Goal: Information Seeking & Learning: Learn about a topic

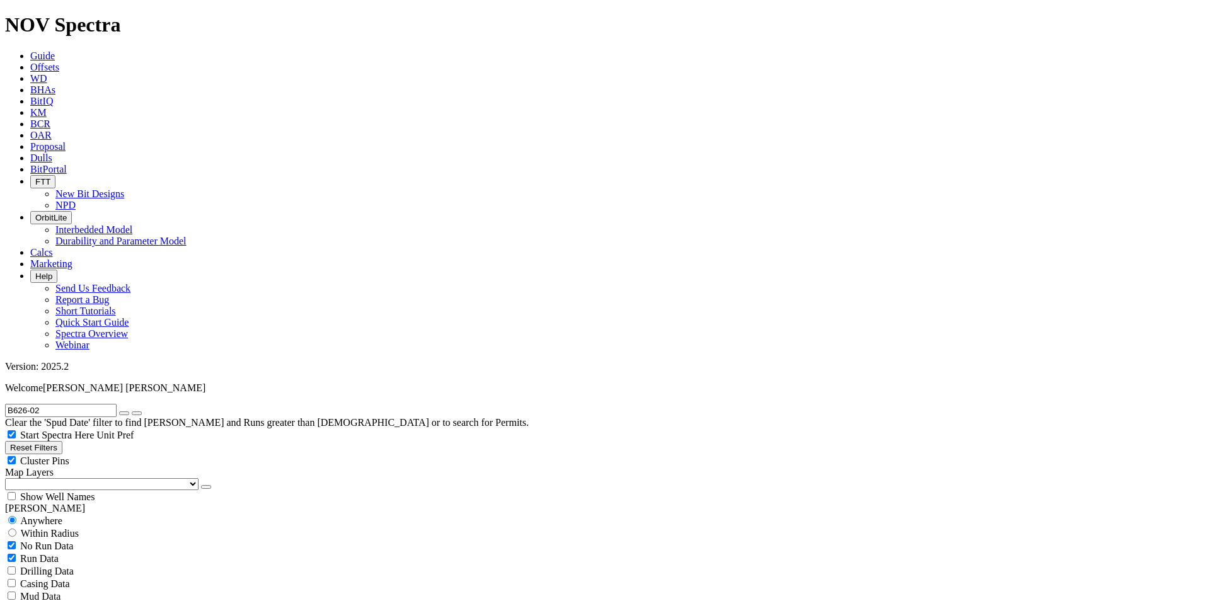
click at [96, 404] on input "B626-02" at bounding box center [61, 410] width 112 height 13
type input "B626"
click at [132, 412] on button "submit" at bounding box center [137, 414] width 10 height 4
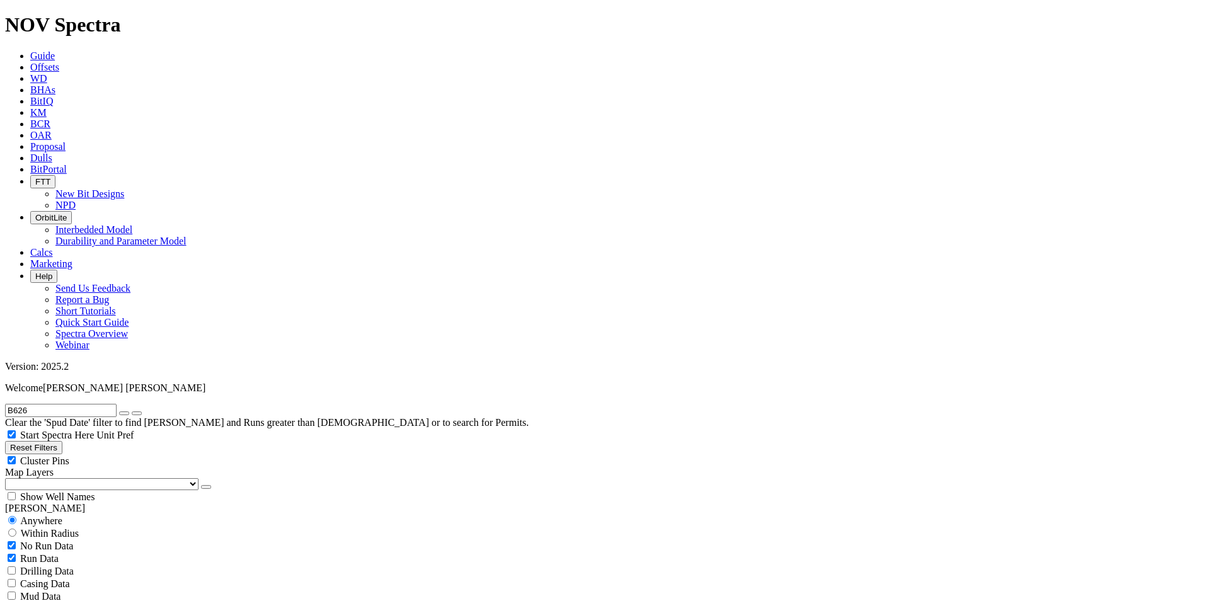
select select "6.75"
checkbox input "false"
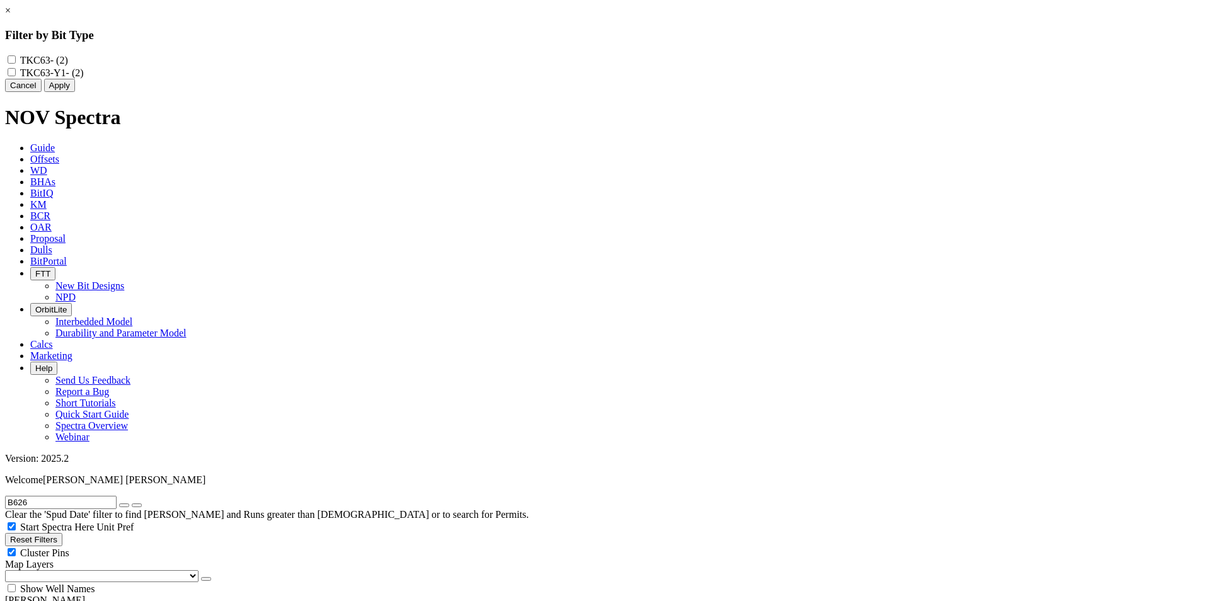
click at [16, 76] on input "TKC63-Y1 - (2)" at bounding box center [12, 72] width 8 height 8
checkbox input "true"
click at [16, 61] on input "TKC63 - (2)" at bounding box center [12, 59] width 8 height 8
checkbox input "true"
click at [75, 92] on button "Apply" at bounding box center [59, 85] width 31 height 13
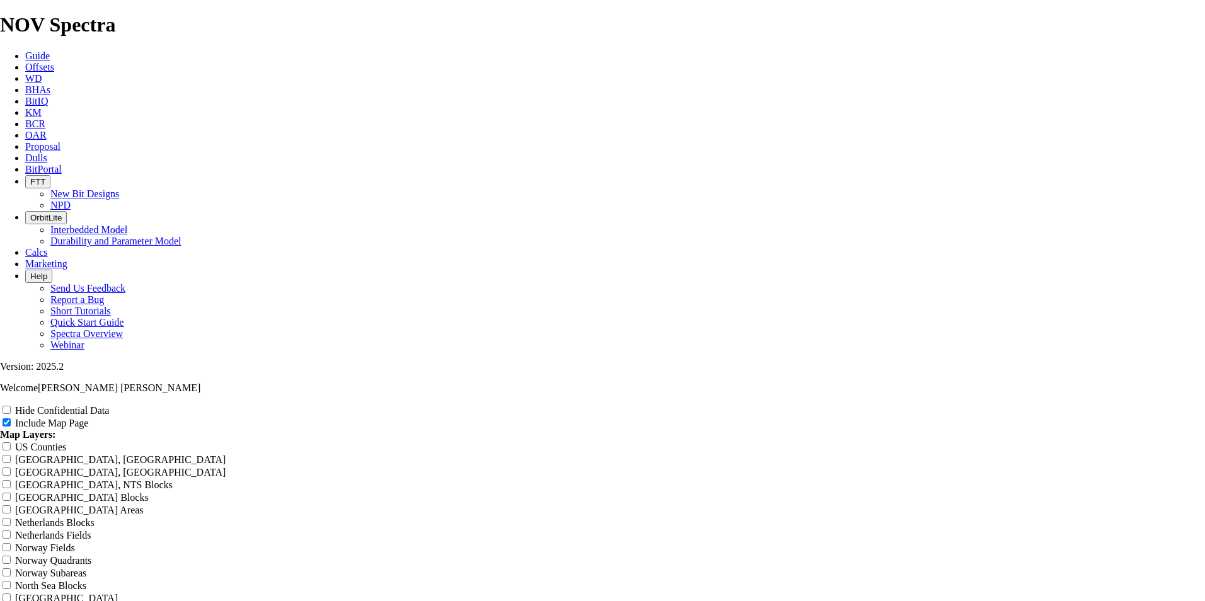
scroll to position [1597, 0]
drag, startPoint x: 374, startPoint y: 529, endPoint x: 361, endPoint y: 510, distance: 23.1
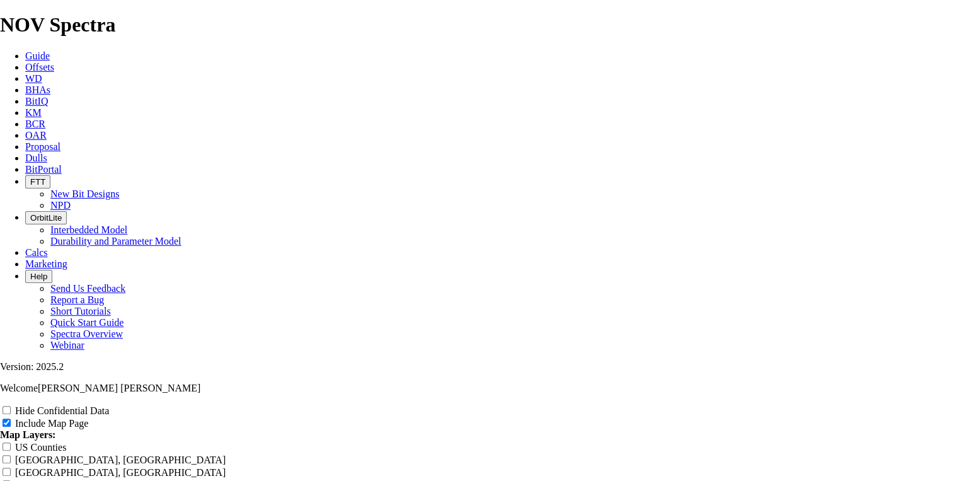
copy td "A293237"
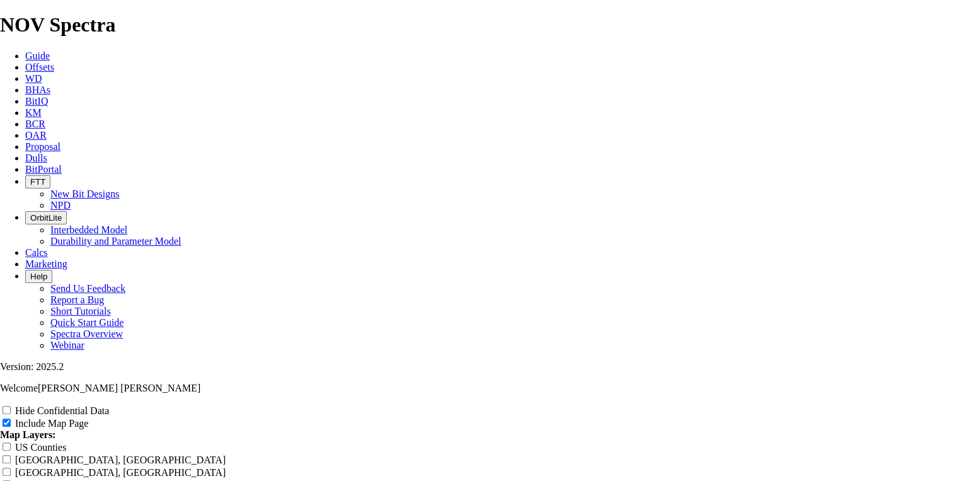
copy td "A283720"
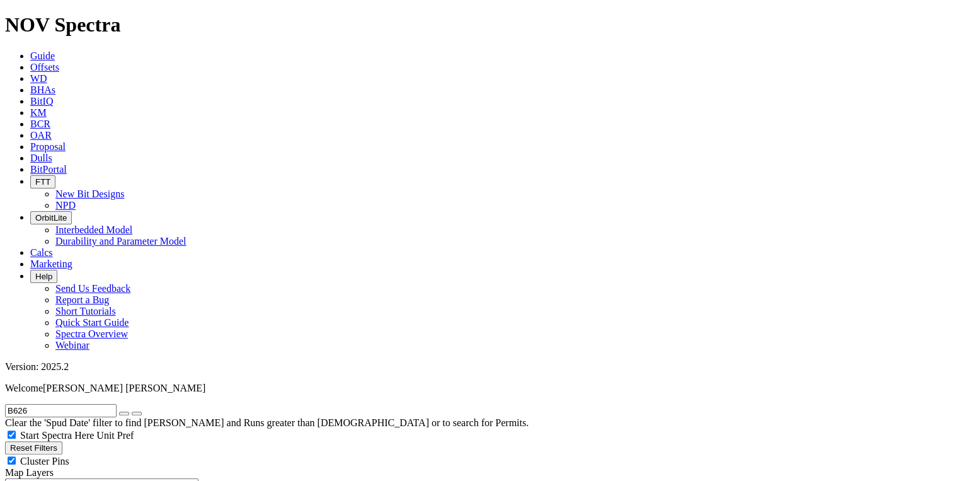
scroll to position [519, 0]
select select
click at [103, 404] on input "B626" at bounding box center [61, 410] width 112 height 13
radio input "false"
radio input "true"
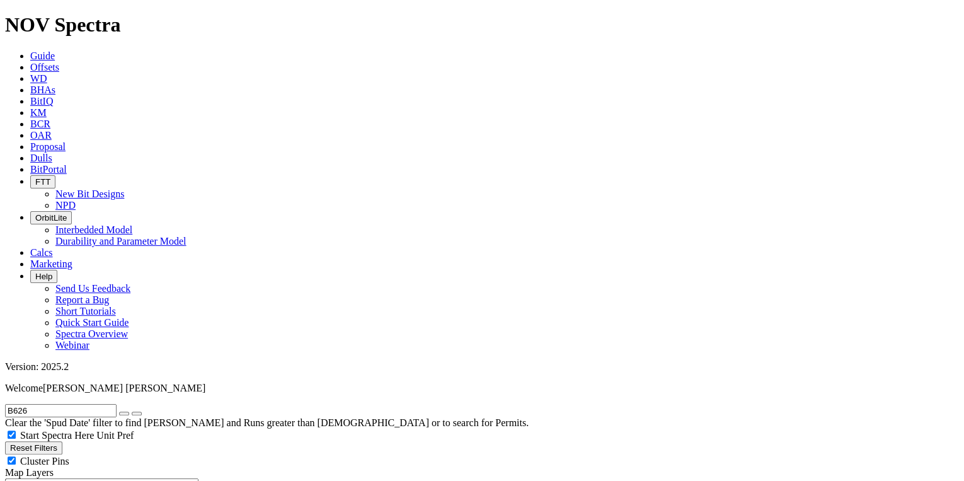
scroll to position [403, 0]
select select
click at [64, 404] on input "B626" at bounding box center [61, 410] width 112 height 13
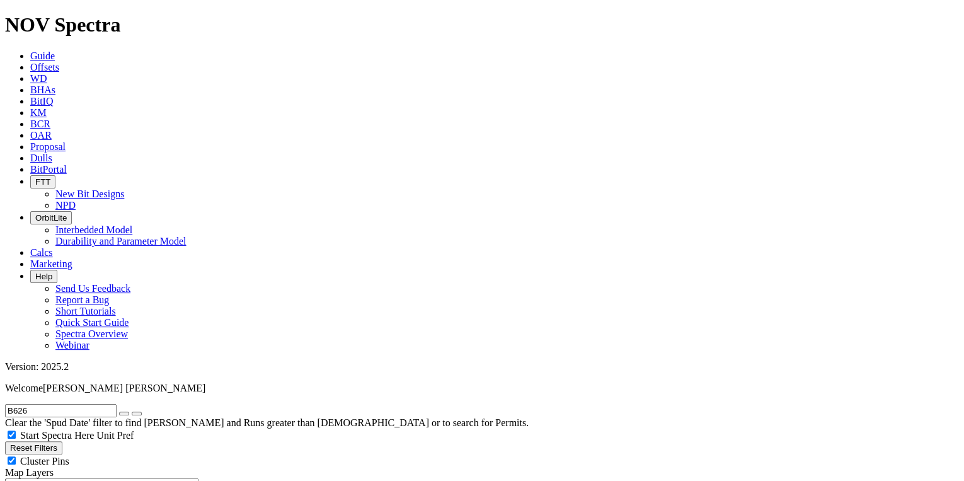
click at [129, 412] on button "button" at bounding box center [124, 414] width 10 height 4
click at [55, 404] on input "text" at bounding box center [61, 410] width 112 height 13
paste input "B443-01"
click at [35, 404] on input "B443" at bounding box center [61, 410] width 112 height 13
type input "B443"
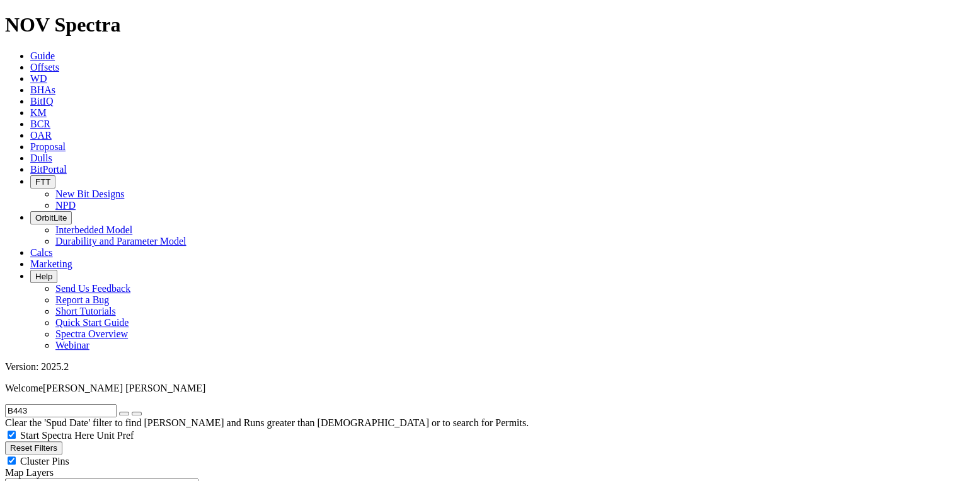
click at [132, 412] on button "submit" at bounding box center [137, 414] width 10 height 4
radio input "true"
radio input "false"
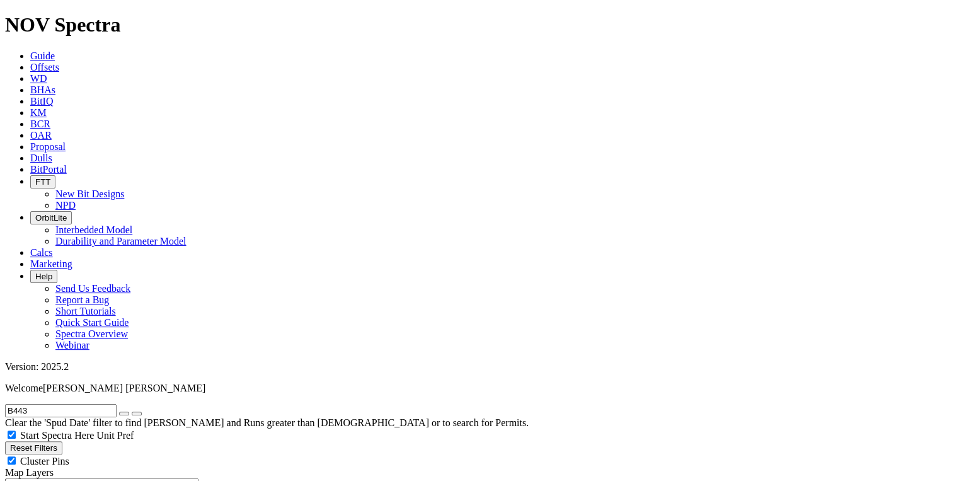
radio input "true"
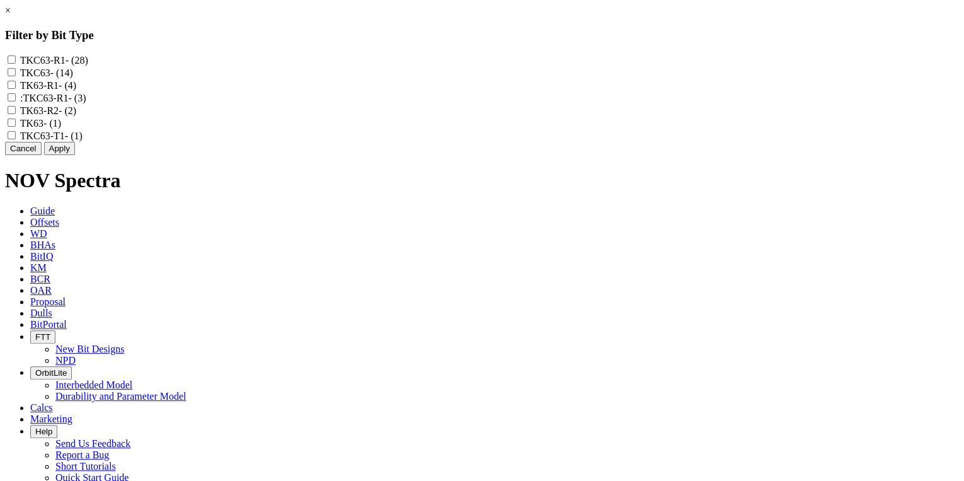
click at [330, 155] on div "× Filter by Bit Type TKC63-R1 - (28) TKC63 - (14) TK63-R1 - (4) :TKC63-R1 - (3)…" at bounding box center [482, 80] width 954 height 150
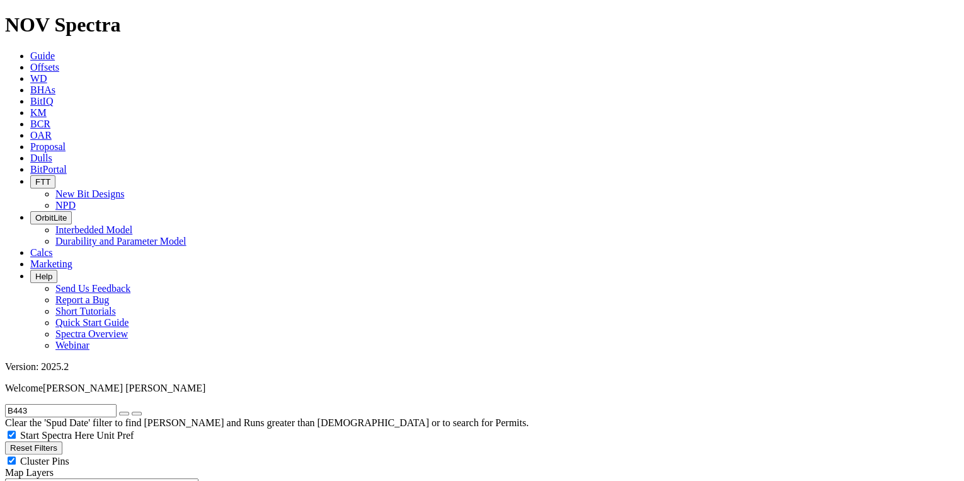
scroll to position [893, 0]
type input "1"
drag, startPoint x: 78, startPoint y: 421, endPoint x: 111, endPoint y: 429, distance: 33.6
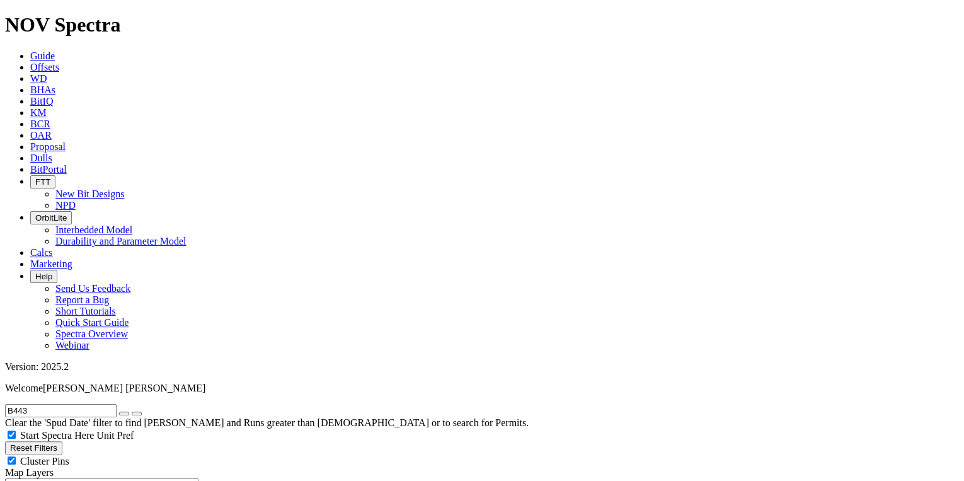
type input "500"
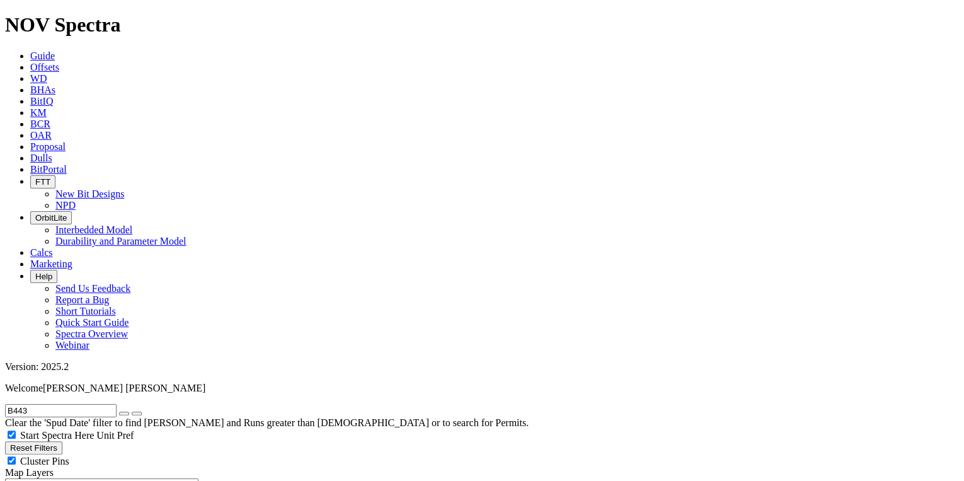
type input "3"
type input "25"
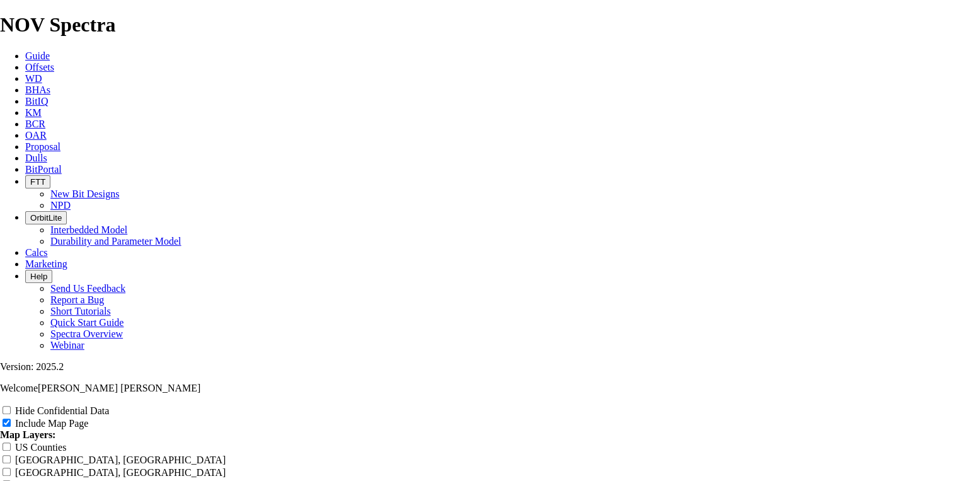
scroll to position [1681, 0]
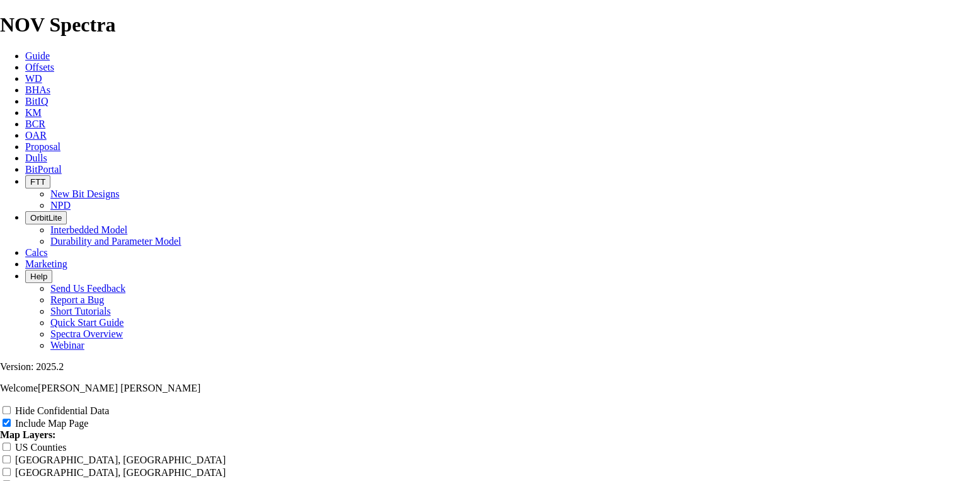
copy td "A273537"
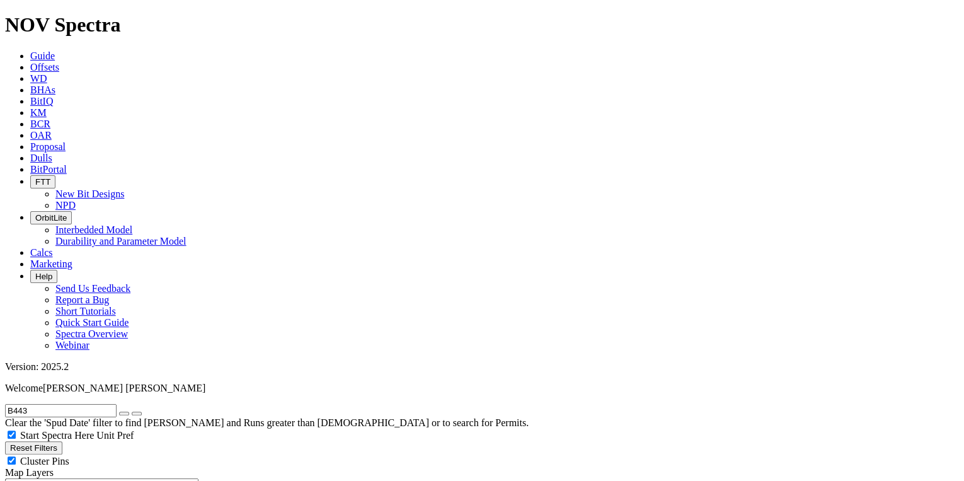
scroll to position [269, 0]
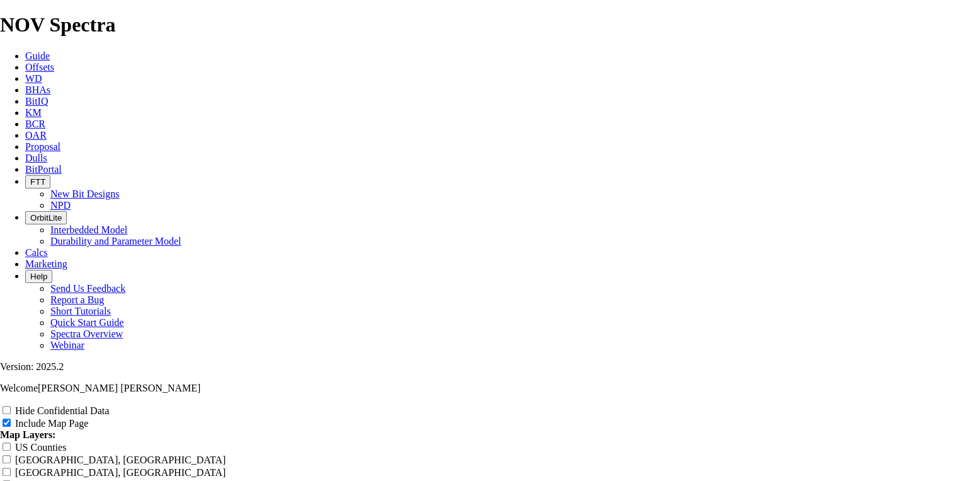
scroll to position [2017, 0]
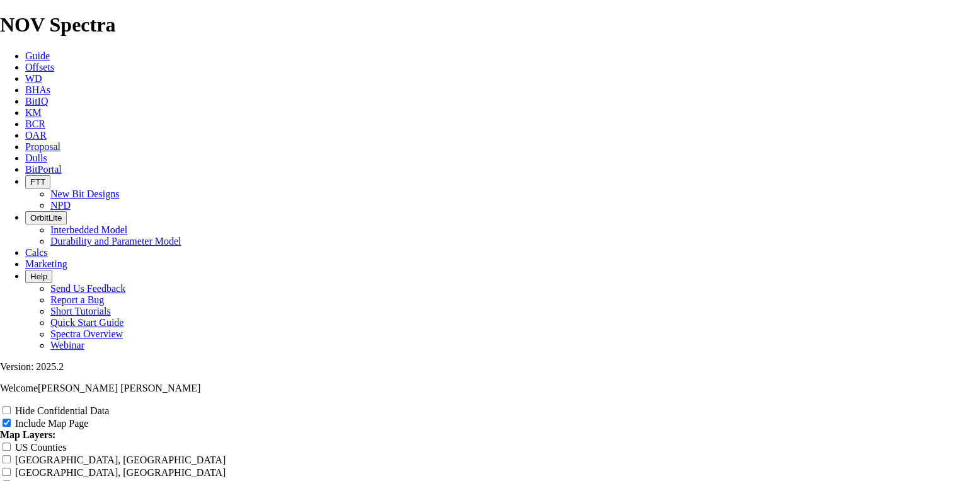
copy td "A287278"
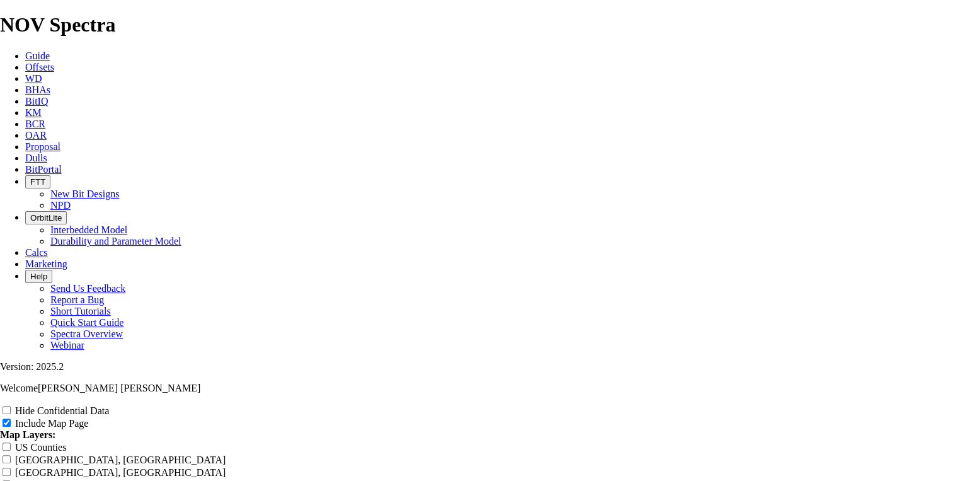
copy td "A282995"
